Goal: Transaction & Acquisition: Obtain resource

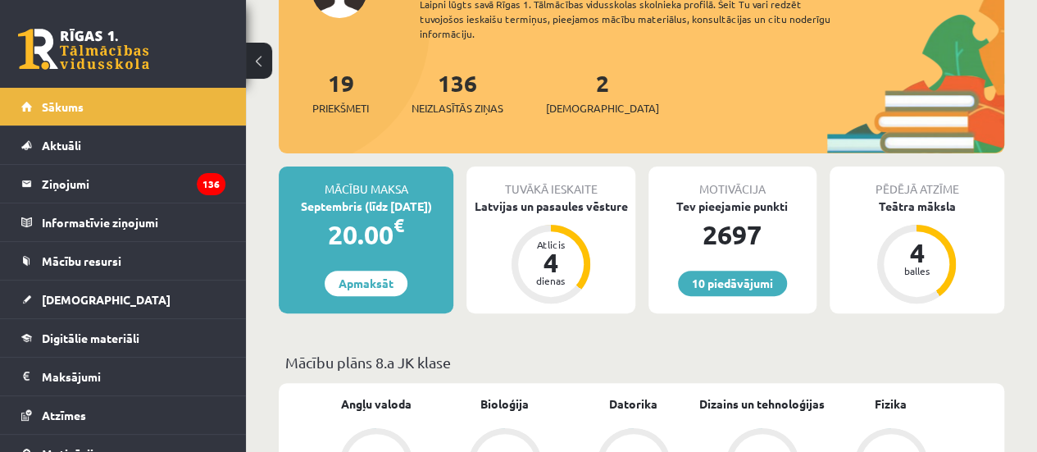
scroll to position [164, 0]
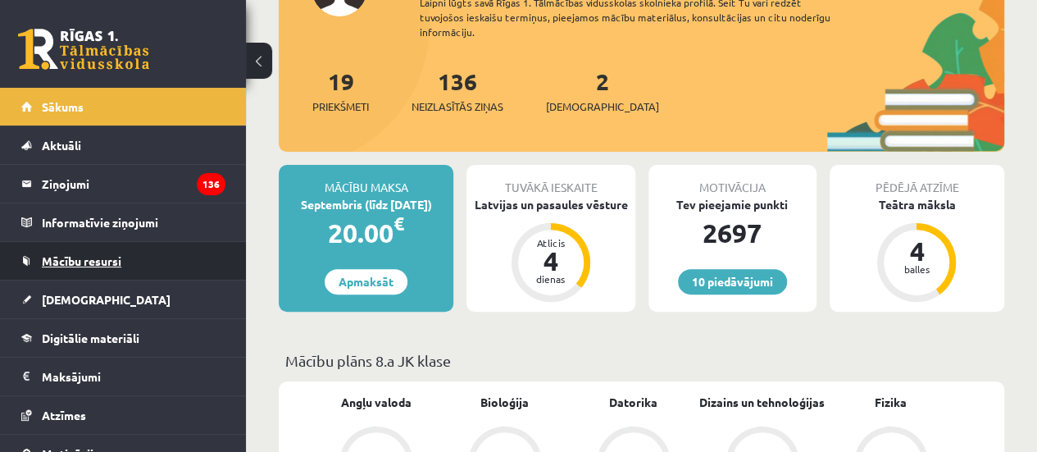
click at [78, 266] on link "Mācību resursi" at bounding box center [123, 261] width 204 height 38
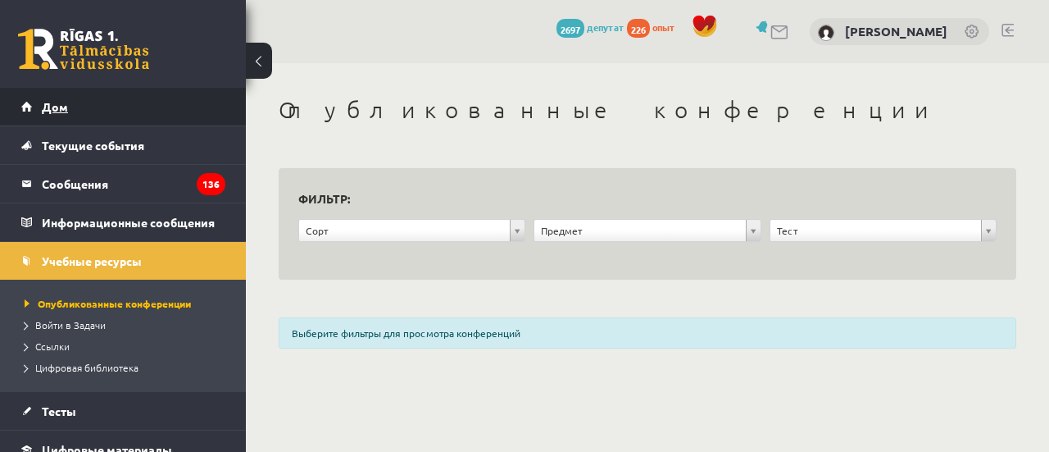
click at [144, 108] on link "Дом" at bounding box center [123, 107] width 204 height 38
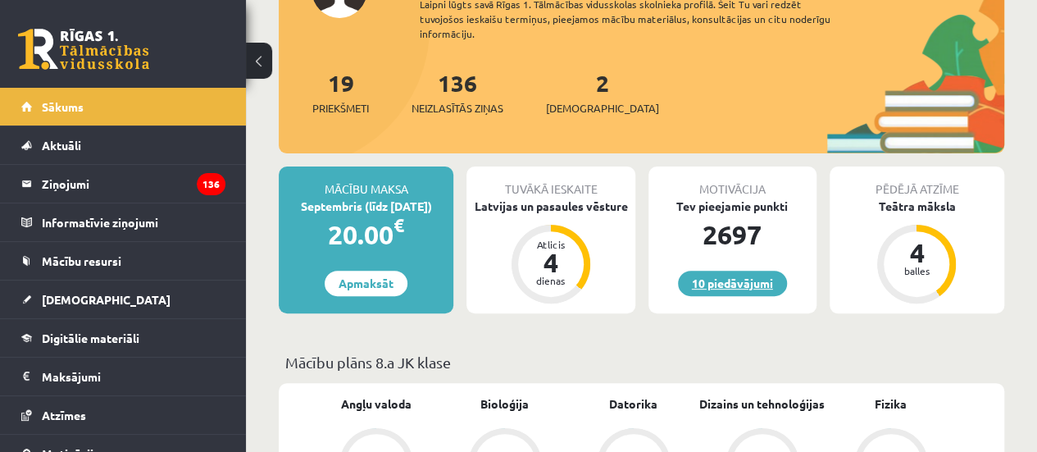
scroll to position [164, 0]
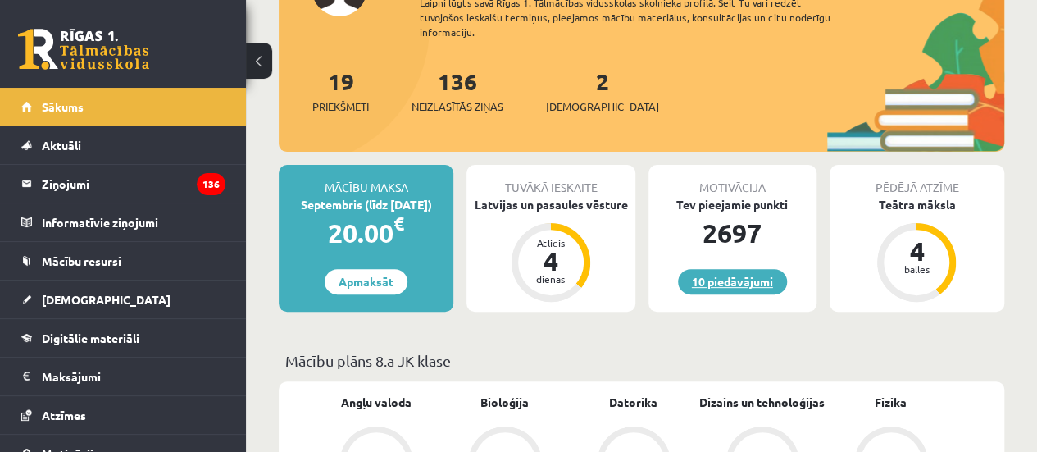
click at [747, 283] on link "10 piedāvājumi" at bounding box center [732, 281] width 109 height 25
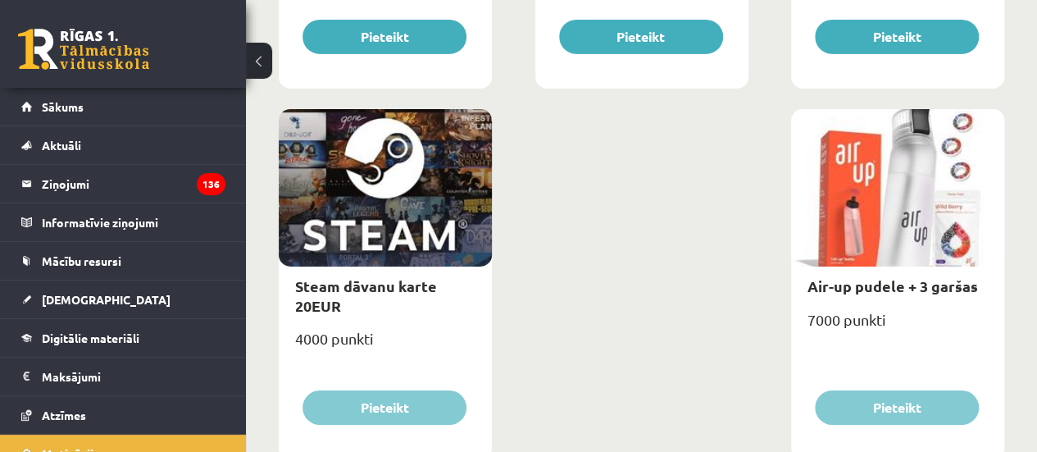
scroll to position [2807, 0]
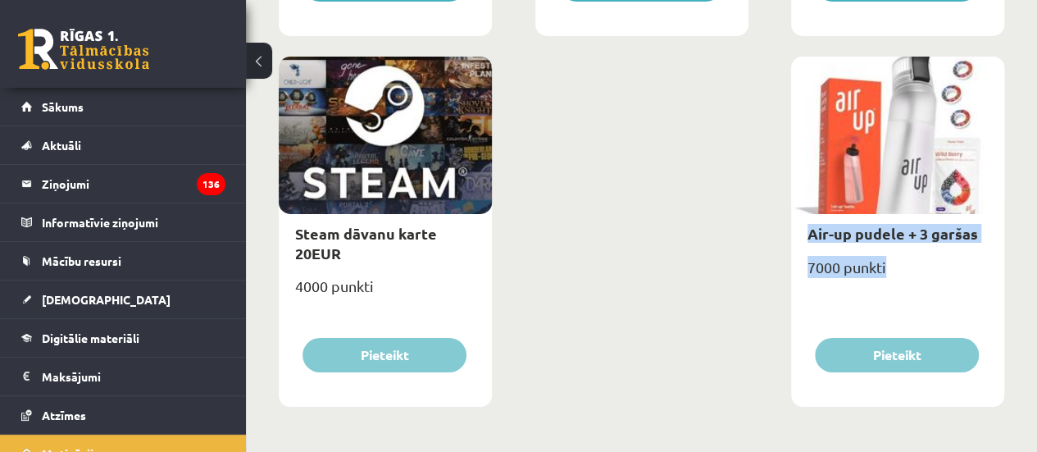
drag, startPoint x: 927, startPoint y: 173, endPoint x: 983, endPoint y: 292, distance: 131.6
click at [983, 292] on div "Air-up pudele + 3 garšas 7000 punkti [GEOGRAPHIC_DATA]" at bounding box center [897, 232] width 213 height 350
click at [985, 290] on div "7000 punkti" at bounding box center [897, 273] width 213 height 41
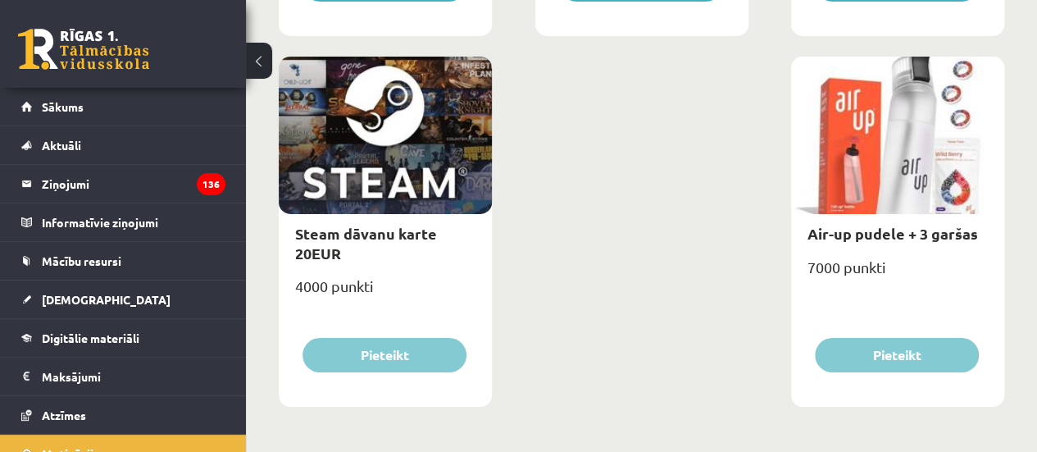
click at [928, 223] on div "Air-up pudele + 3 garšas" at bounding box center [897, 233] width 213 height 39
click at [932, 240] on link "Air-up pudele + 3 garšas" at bounding box center [892, 233] width 170 height 19
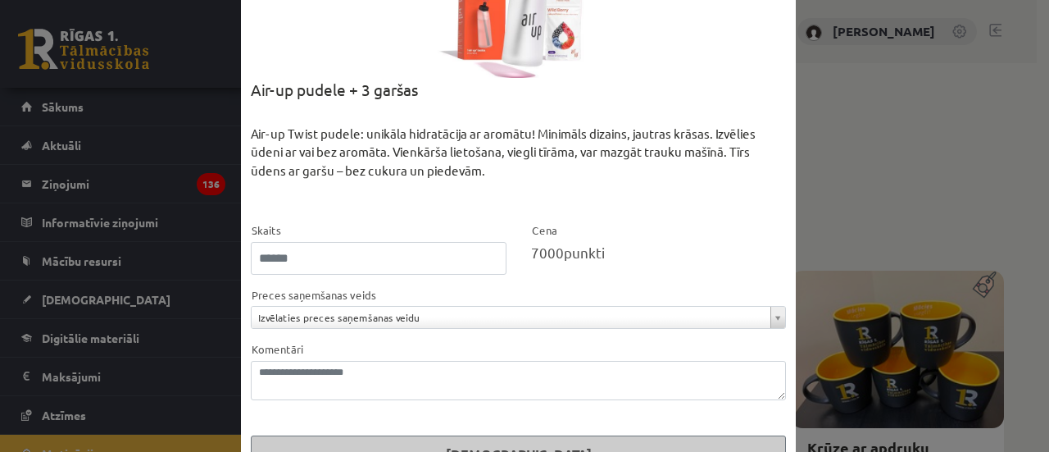
scroll to position [164, 0]
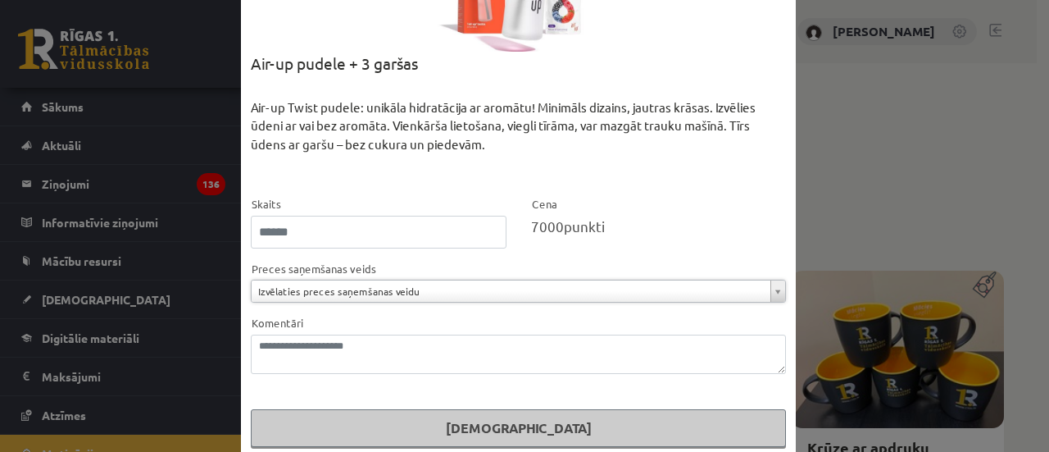
click at [847, 191] on div "**********" at bounding box center [524, 226] width 1049 height 452
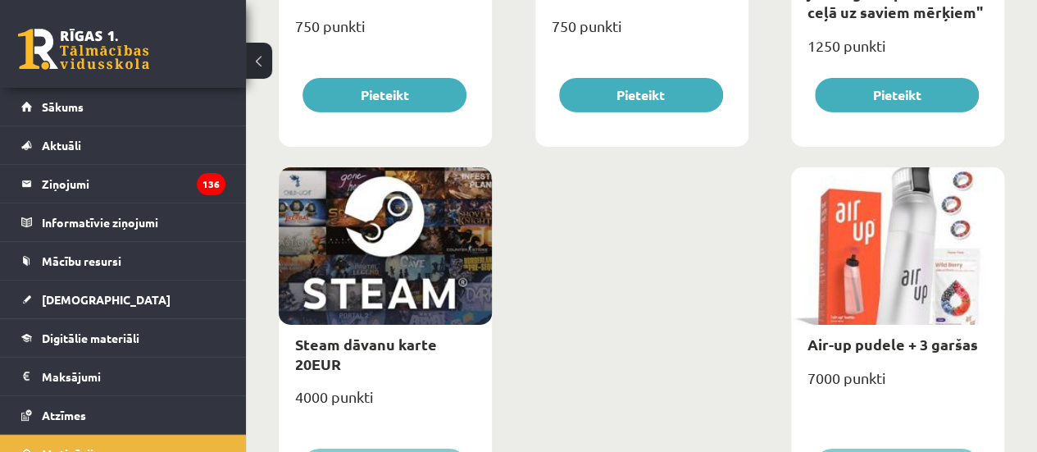
scroll to position [2807, 0]
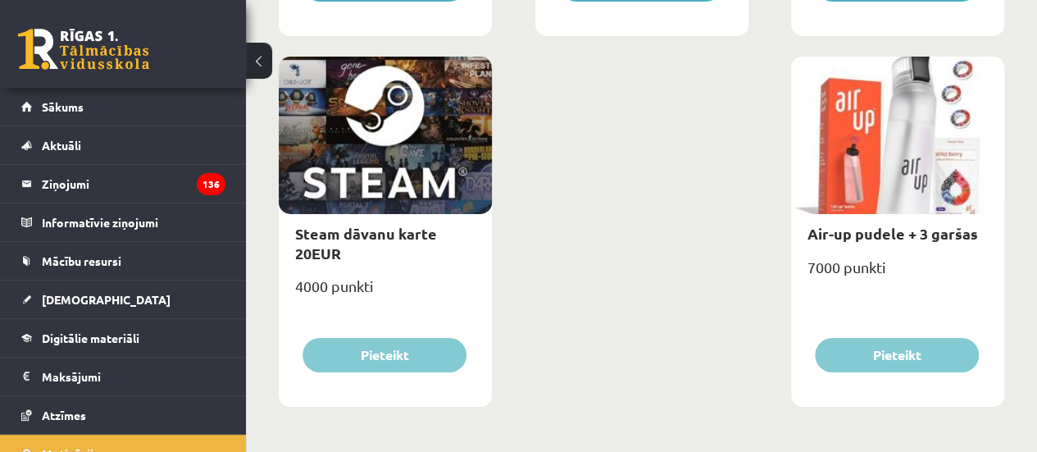
click at [389, 161] on div at bounding box center [385, 135] width 213 height 157
drag, startPoint x: 397, startPoint y: 211, endPoint x: 374, endPoint y: 234, distance: 32.5
click at [376, 231] on div "Steam dāvanu karte 20EUR 4000 punkti [GEOGRAPHIC_DATA]" at bounding box center [385, 232] width 213 height 350
click at [378, 238] on link "Steam dāvanu karte 20EUR" at bounding box center [366, 243] width 142 height 38
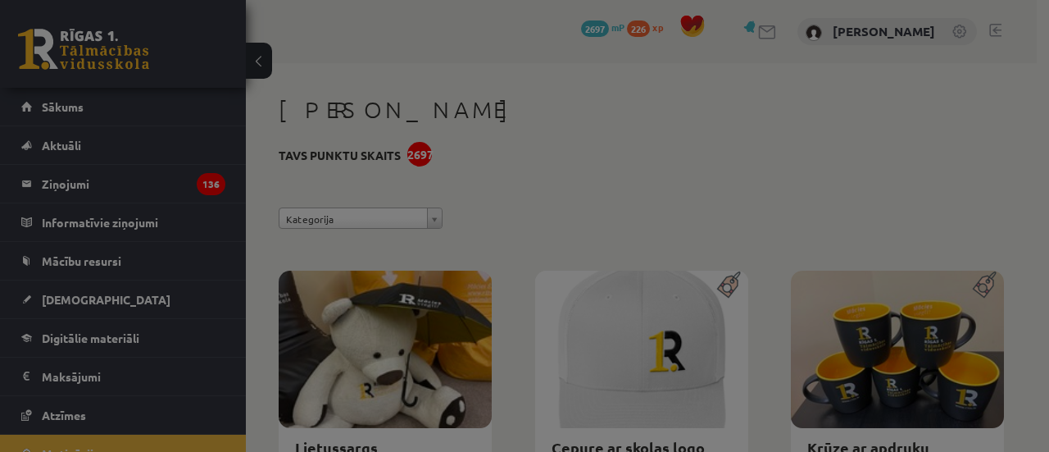
scroll to position [0, 0]
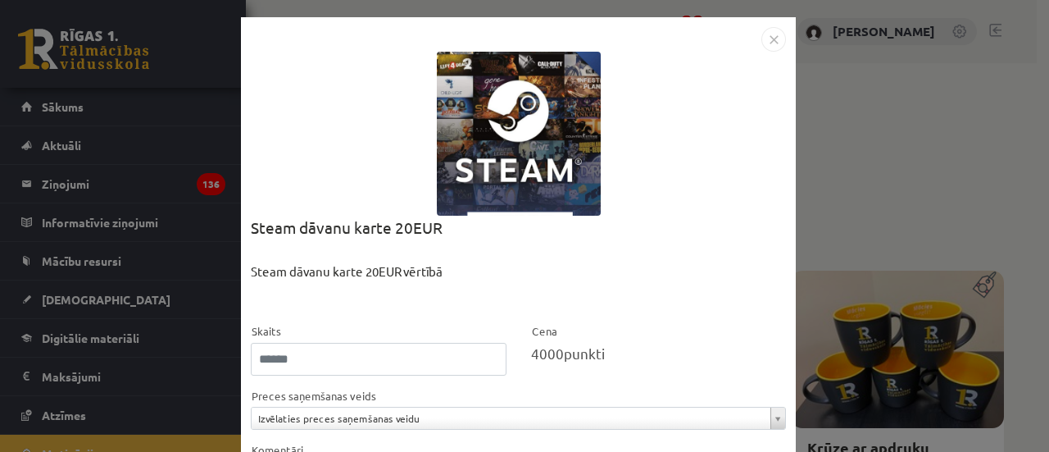
copy div "Steam dāva"
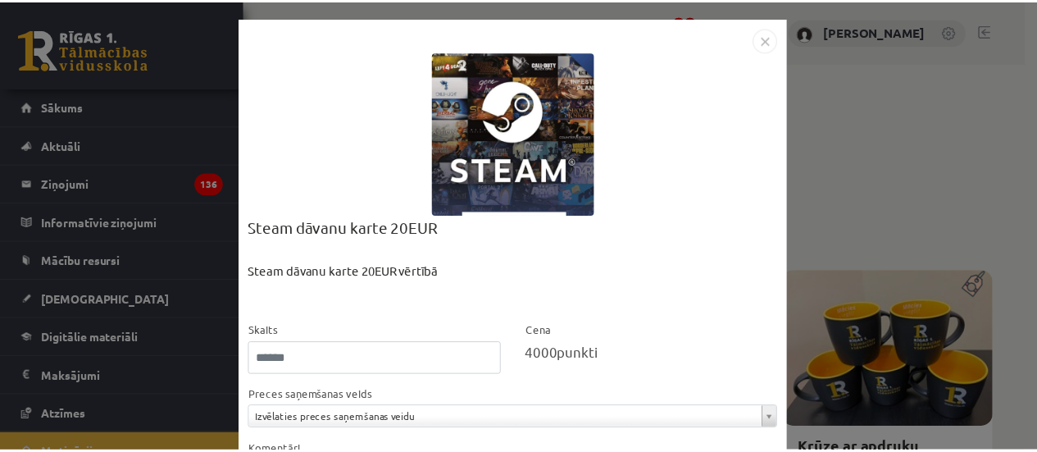
scroll to position [149, 0]
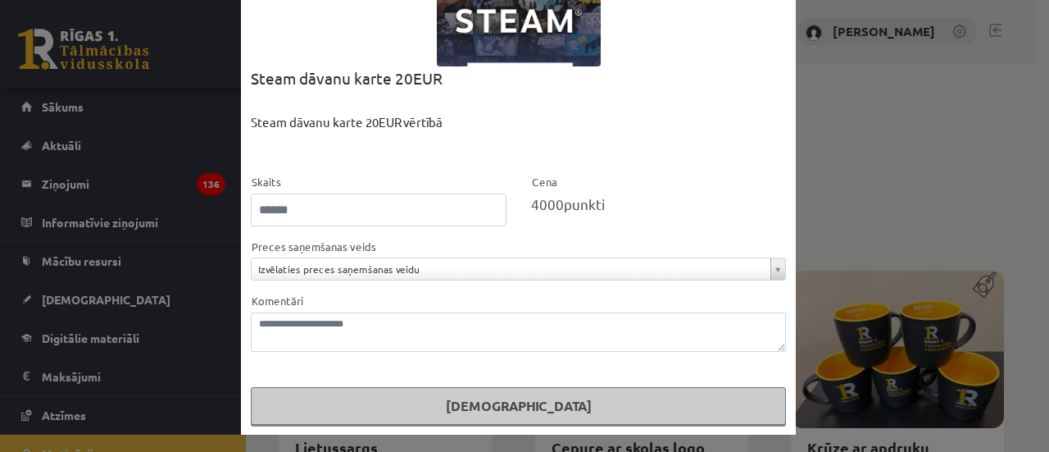
drag, startPoint x: 311, startPoint y: 353, endPoint x: 312, endPoint y: 335, distance: 18.1
click at [311, 353] on form "**********" at bounding box center [518, 298] width 535 height 252
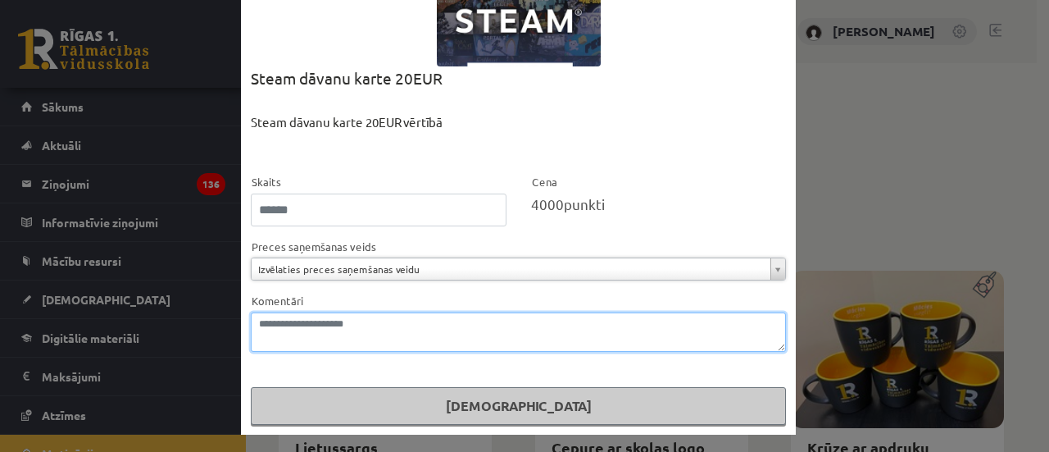
click at [367, 333] on textarea "Komentāri" at bounding box center [518, 331] width 535 height 39
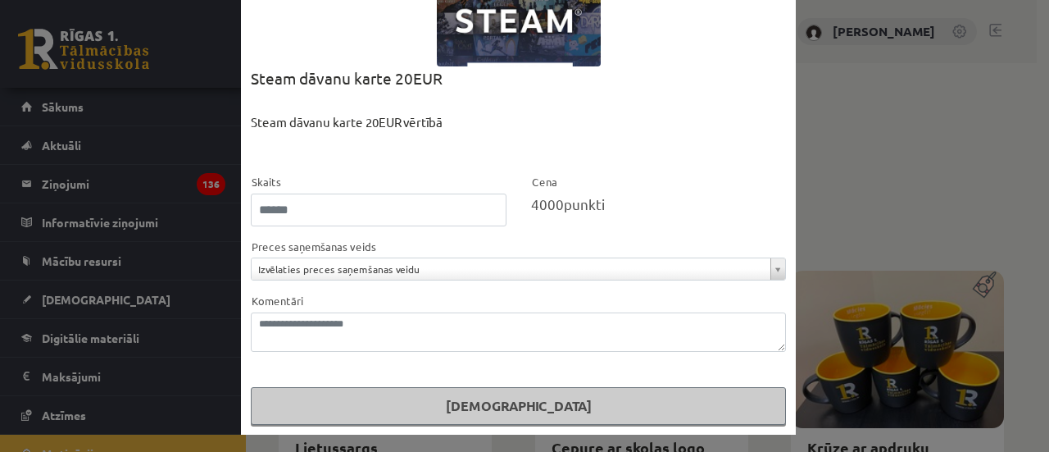
click at [146, 232] on div "**********" at bounding box center [524, 226] width 1049 height 452
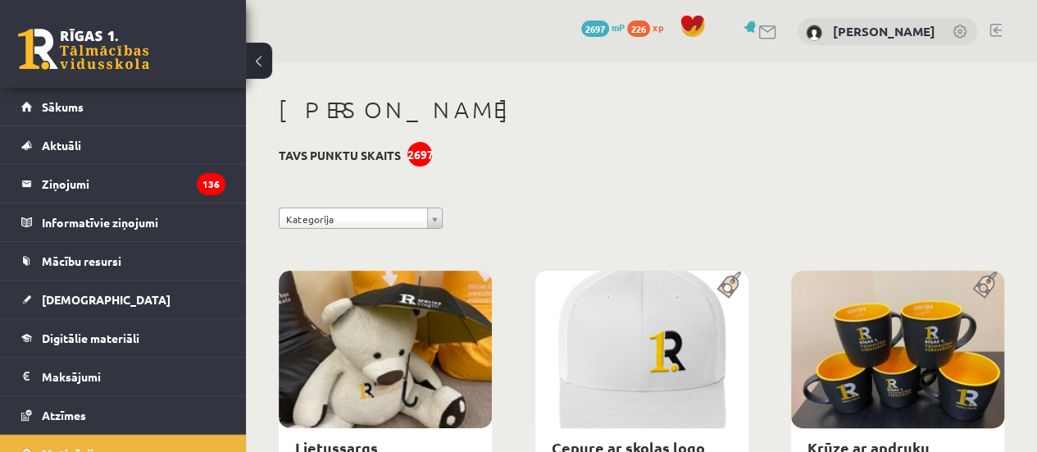
click at [197, 186] on icon "136" at bounding box center [211, 184] width 29 height 22
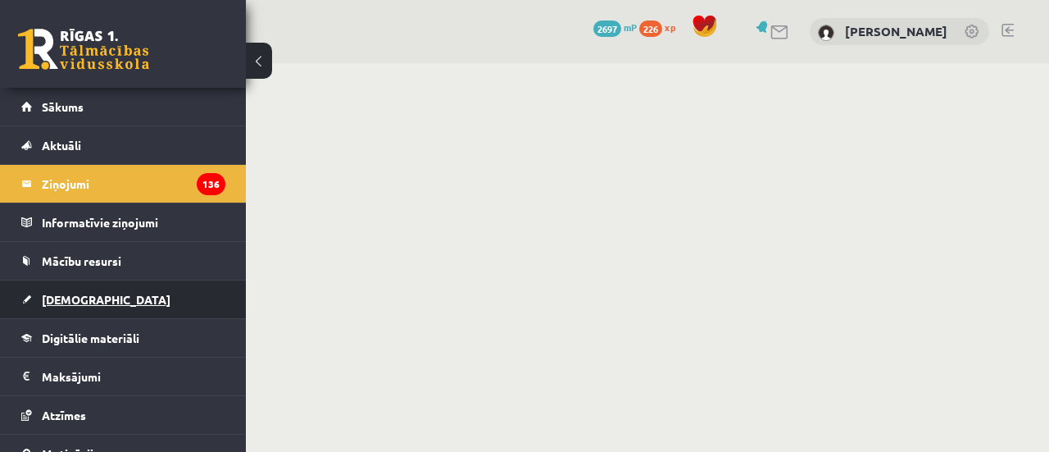
click at [112, 281] on link "[DEMOGRAPHIC_DATA]" at bounding box center [123, 299] width 204 height 38
